Goal: Task Accomplishment & Management: Use online tool/utility

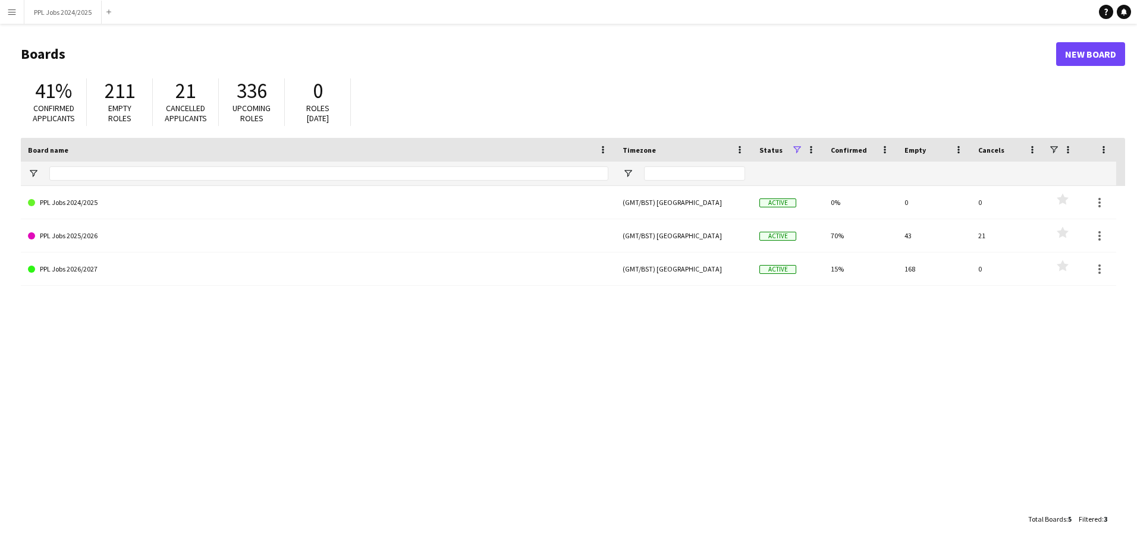
click at [14, 10] on app-icon "Menu" at bounding box center [12, 12] width 10 height 10
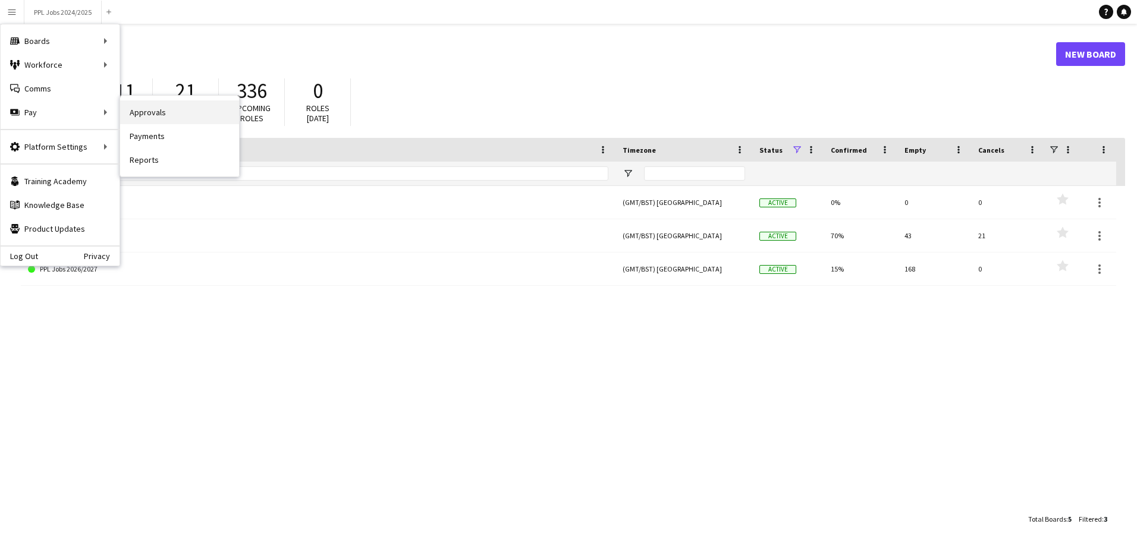
click at [124, 108] on link "Approvals" at bounding box center [179, 112] width 119 height 24
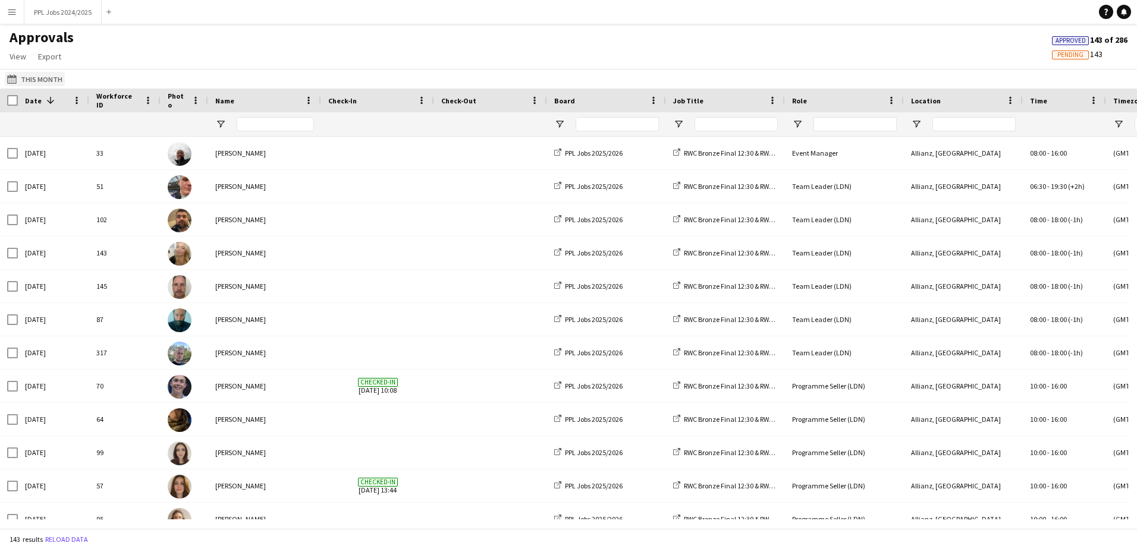
click at [51, 76] on button "This Month This Month" at bounding box center [35, 79] width 60 height 14
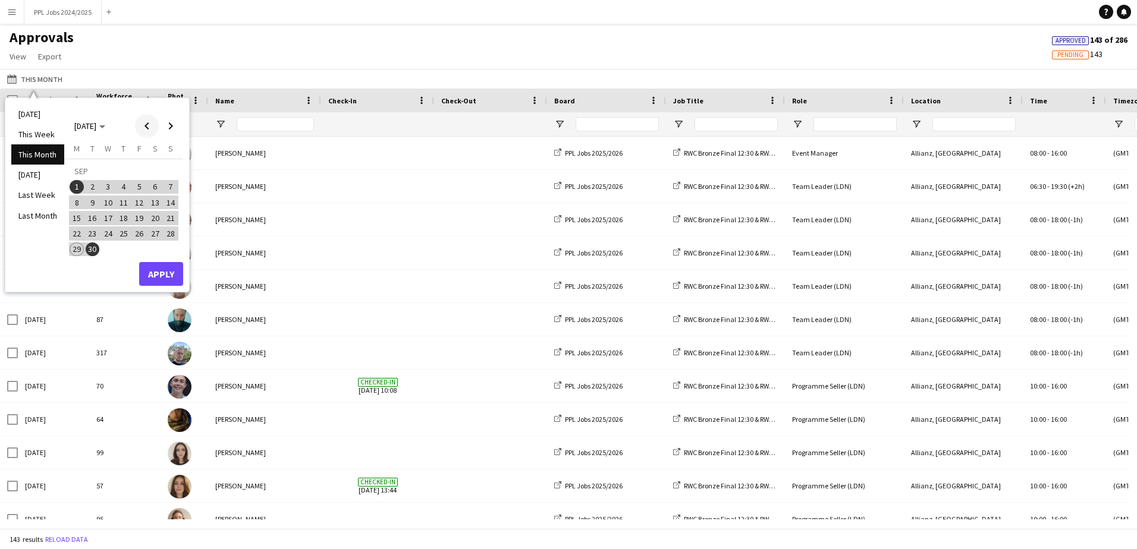
click at [142, 127] on span "Previous month" at bounding box center [147, 126] width 24 height 24
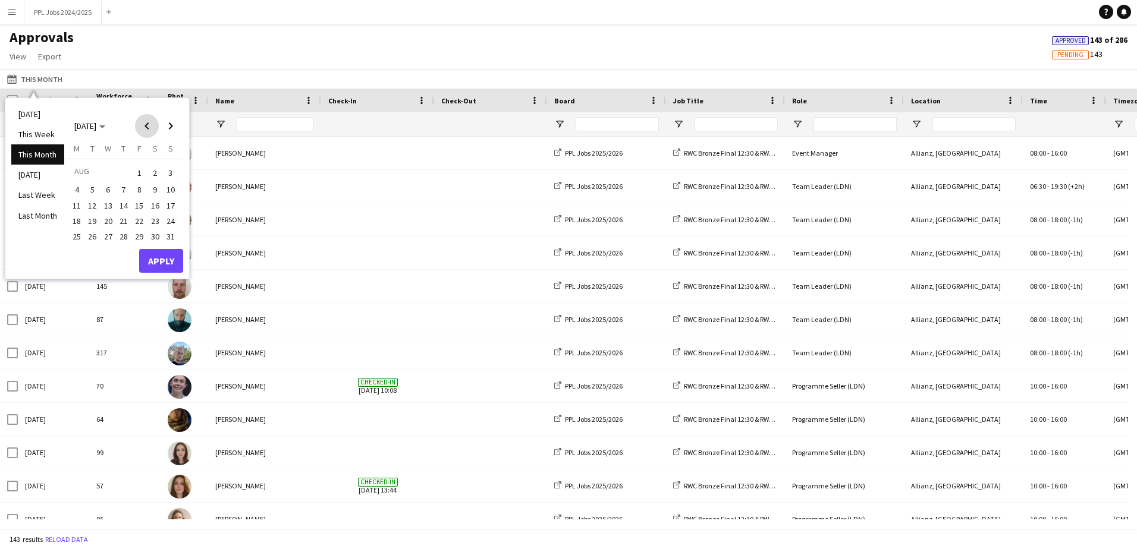
click at [142, 127] on span "Previous month" at bounding box center [147, 126] width 24 height 24
click at [164, 172] on span "1" at bounding box center [171, 173] width 14 height 17
click at [171, 127] on span "Next month" at bounding box center [171, 126] width 24 height 24
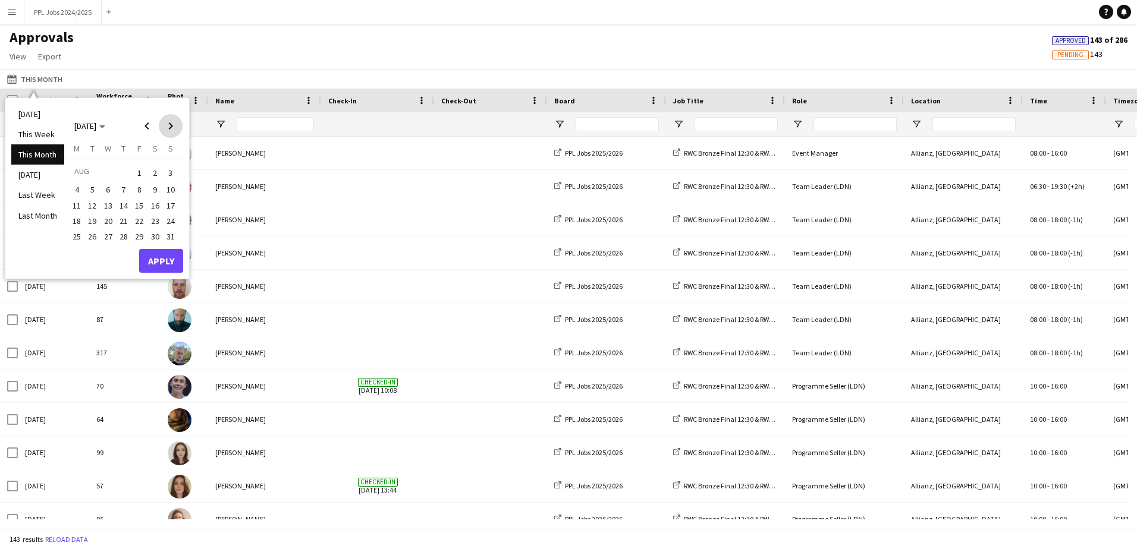
click at [171, 127] on span "Next month" at bounding box center [171, 126] width 24 height 24
click at [74, 256] on span "29" at bounding box center [77, 250] width 14 height 14
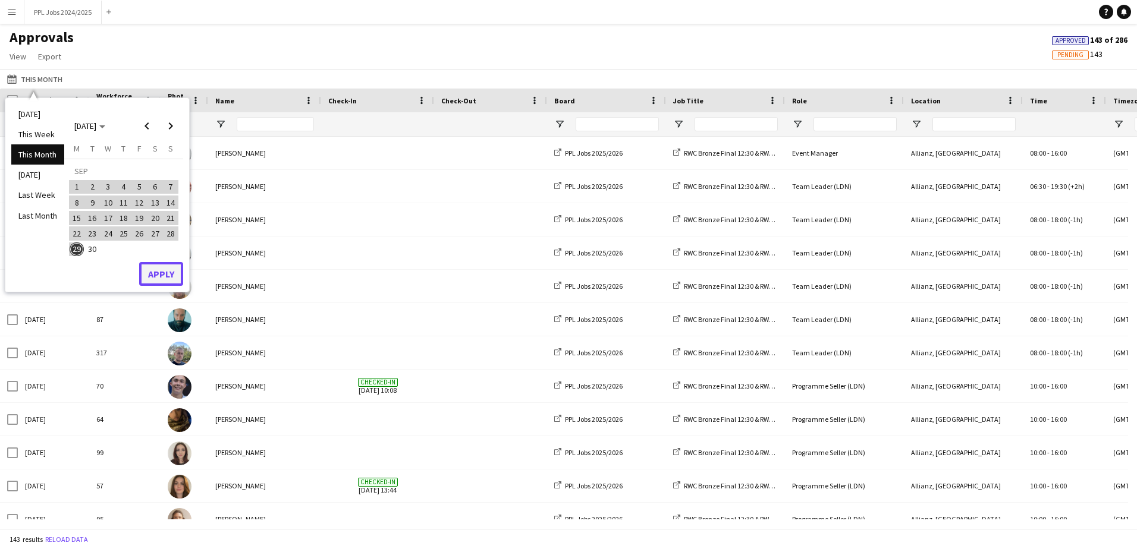
click at [149, 277] on button "Apply" at bounding box center [161, 274] width 44 height 24
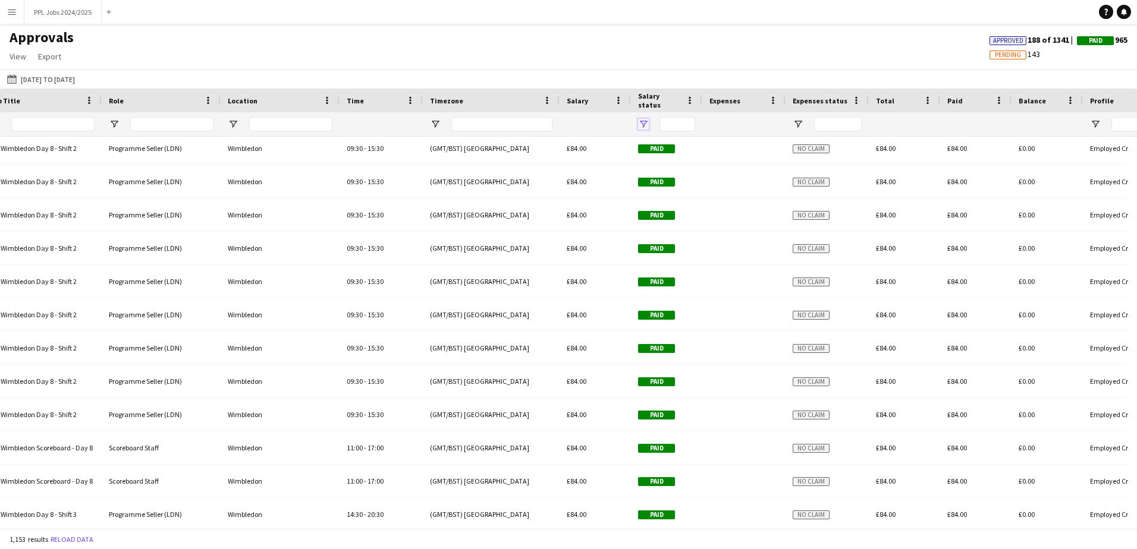
click at [648, 123] on span "Open Filter Menu" at bounding box center [643, 124] width 11 height 11
type input "**********"
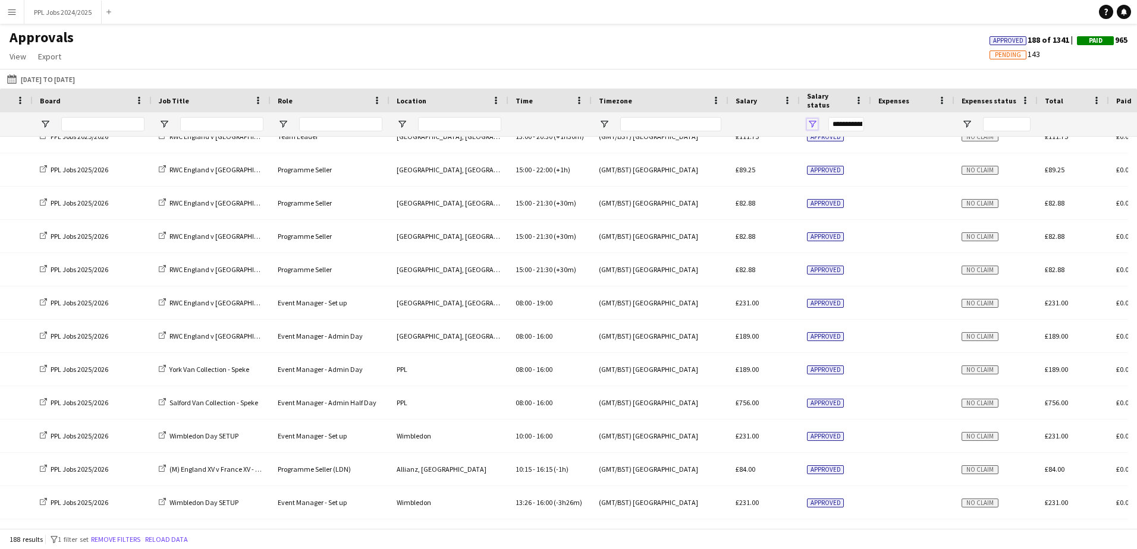
click at [812, 124] on span "Open Filter Menu" at bounding box center [812, 124] width 11 height 11
click at [729, 81] on div "This Month [DATE] to [DATE] [DATE] This Week This Month [DATE] Last Week Last M…" at bounding box center [568, 79] width 1137 height 20
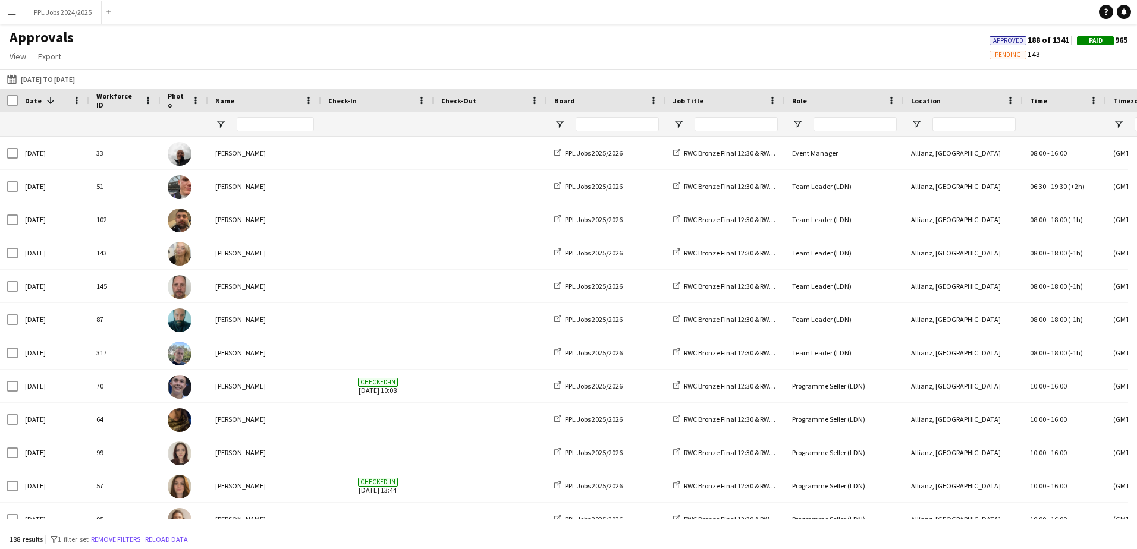
click at [16, 13] on app-icon "Menu" at bounding box center [12, 12] width 10 height 10
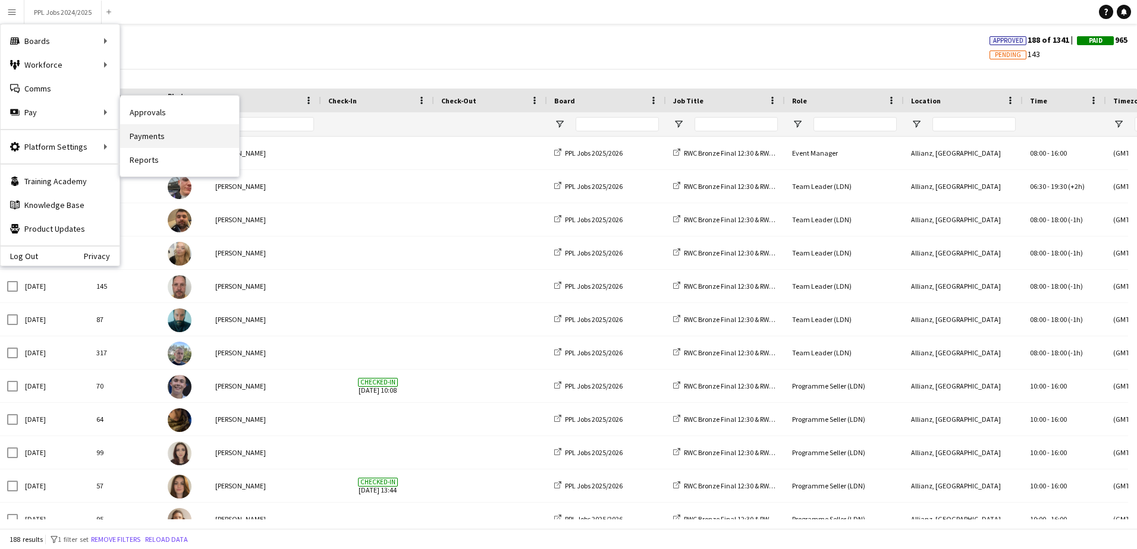
click at [135, 136] on link "Payments" at bounding box center [179, 136] width 119 height 24
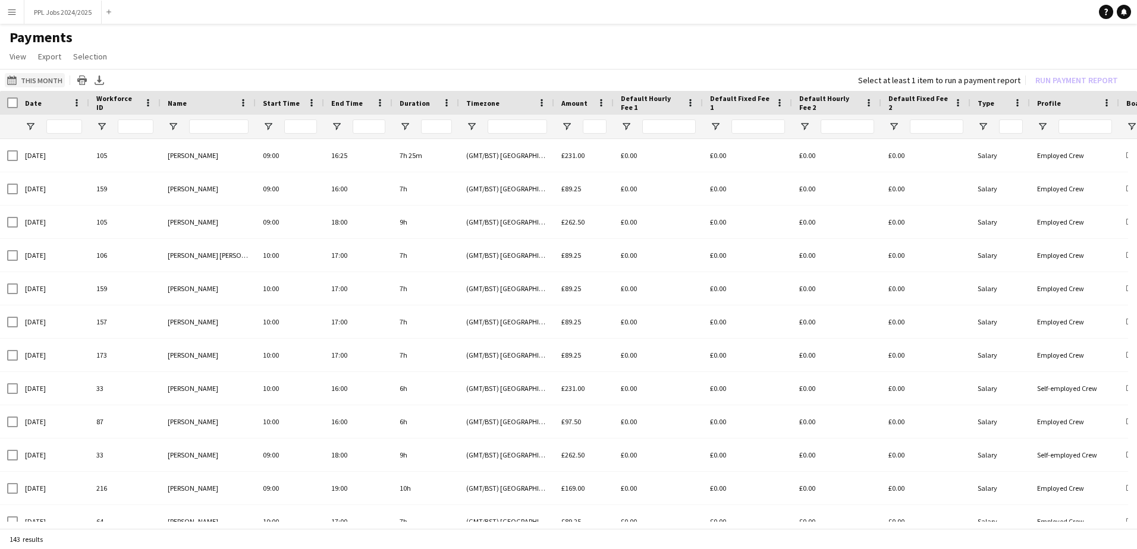
click at [43, 77] on button "This Month This Month" at bounding box center [35, 80] width 60 height 14
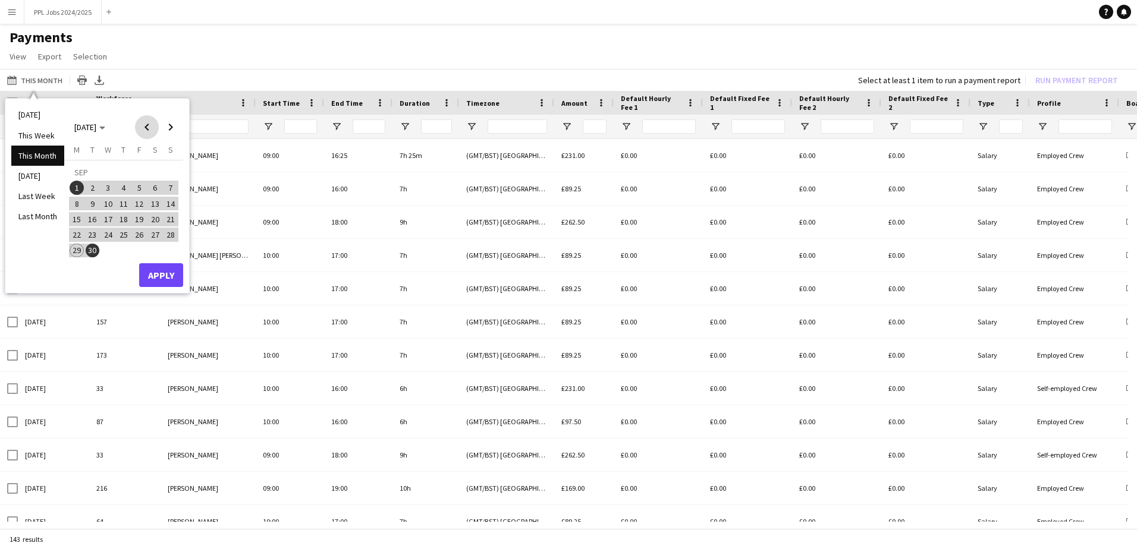
click at [156, 128] on span "Previous month" at bounding box center [147, 127] width 24 height 24
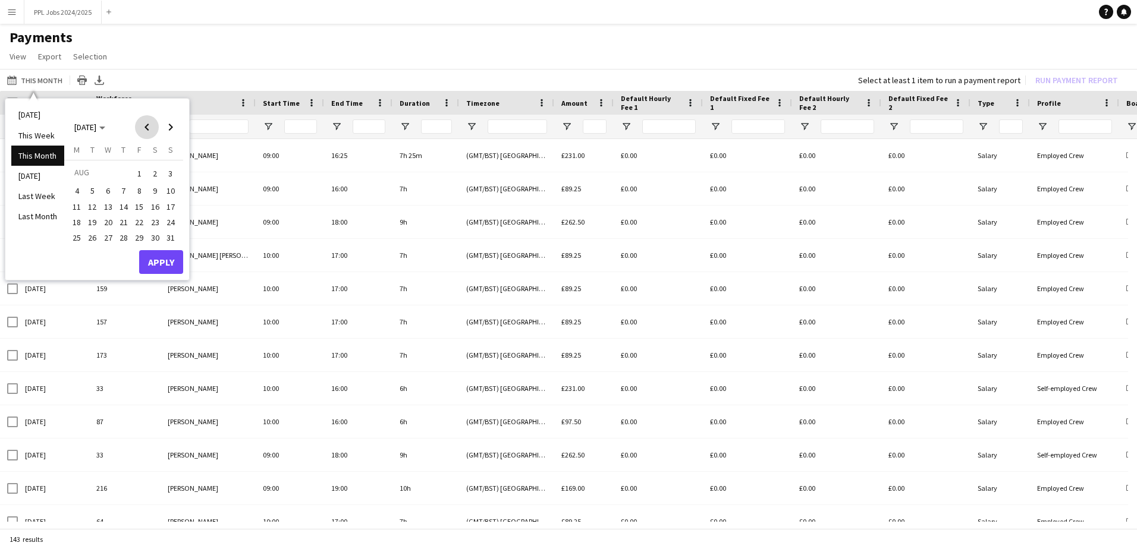
click at [152, 128] on span "Previous month" at bounding box center [147, 127] width 24 height 24
click at [168, 173] on span "1" at bounding box center [171, 173] width 14 height 17
click at [171, 128] on span "Next month" at bounding box center [171, 127] width 24 height 24
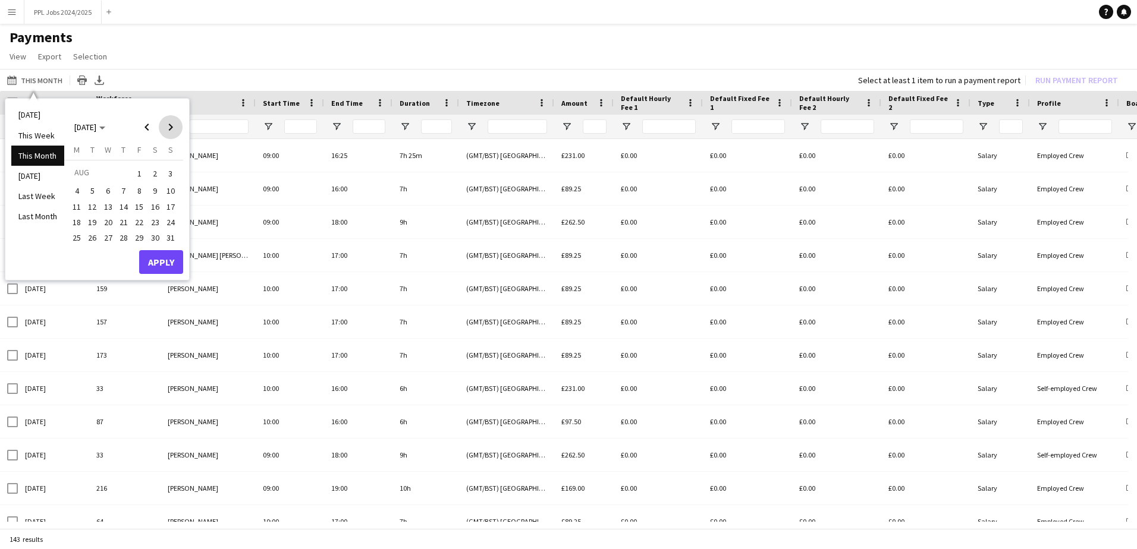
click at [171, 128] on span "Next month" at bounding box center [171, 127] width 24 height 24
click at [148, 127] on span "Previous month" at bounding box center [147, 127] width 24 height 24
click at [79, 252] on span "29" at bounding box center [77, 251] width 14 height 14
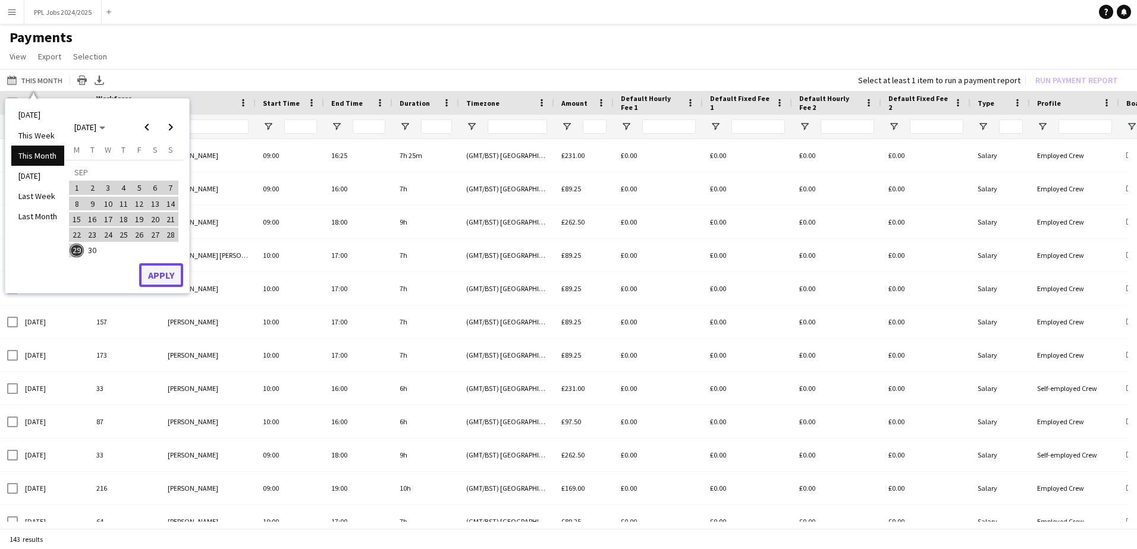
click at [146, 277] on button "Apply" at bounding box center [161, 275] width 44 height 24
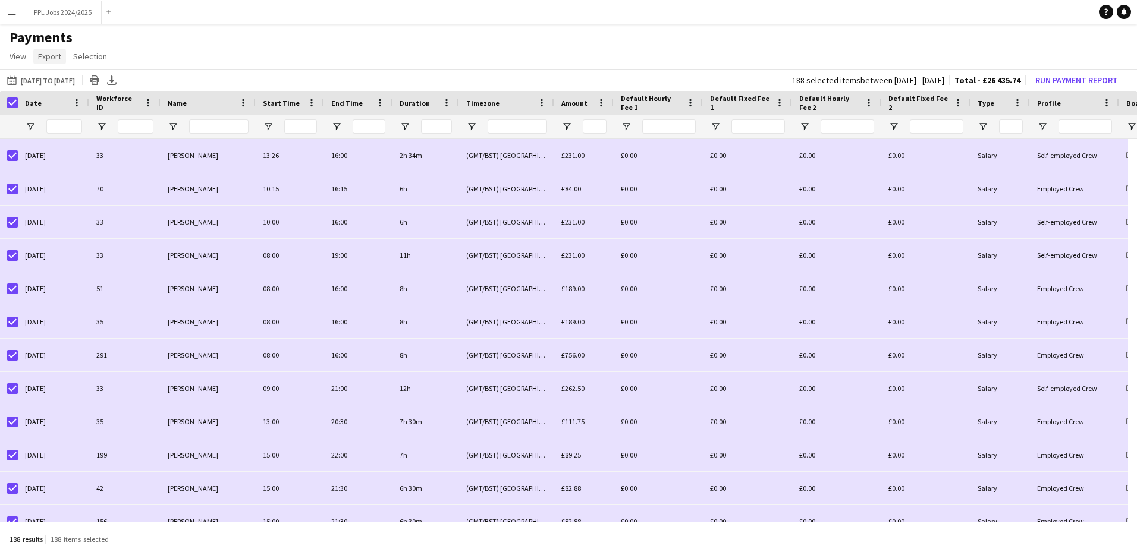
click at [58, 54] on span "Export" at bounding box center [49, 56] width 23 height 11
click at [58, 80] on span "Export as XLSX" at bounding box center [69, 82] width 52 height 11
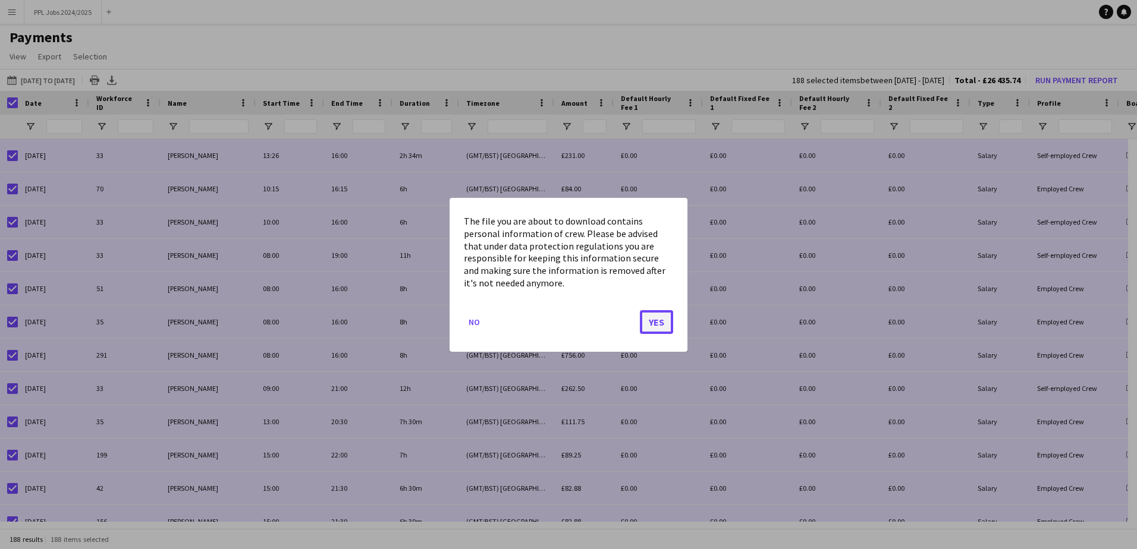
click at [649, 323] on button "Yes" at bounding box center [656, 322] width 33 height 24
